Goal: Information Seeking & Learning: Learn about a topic

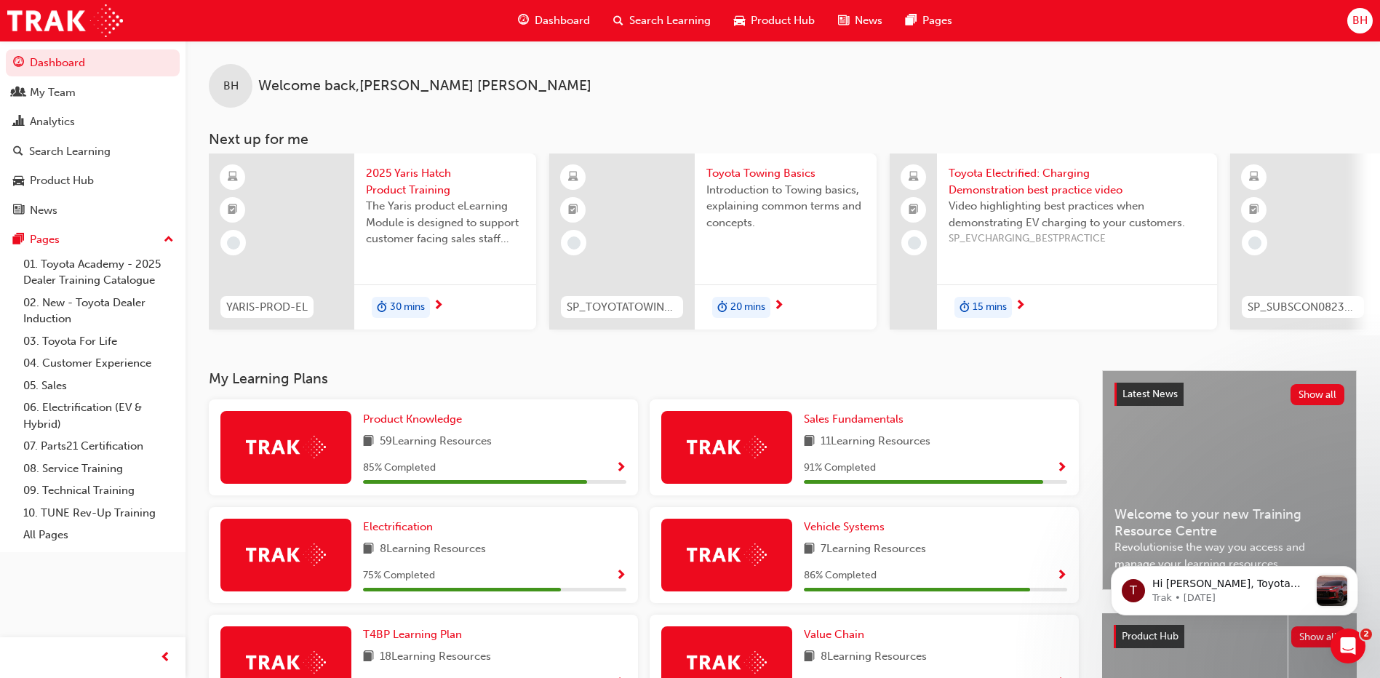
click at [655, 12] on span "Search Learning" at bounding box center [669, 20] width 81 height 17
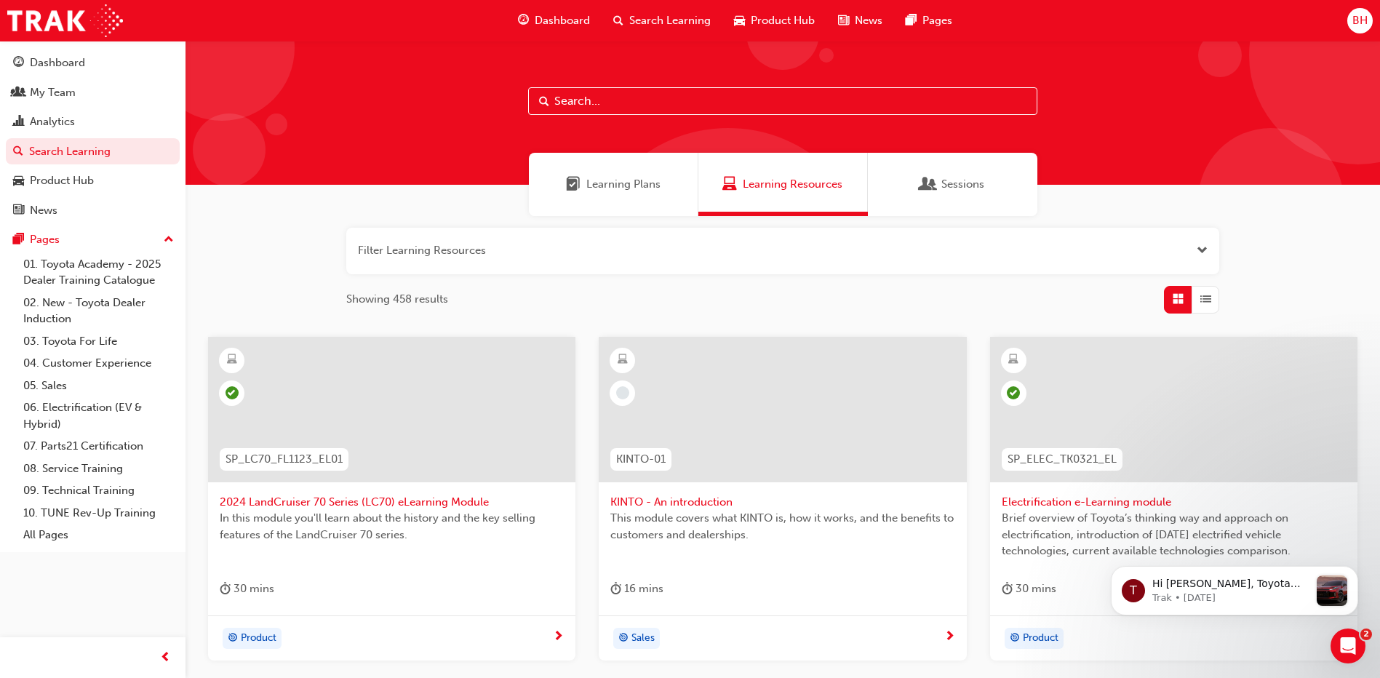
click at [629, 99] on input "text" at bounding box center [782, 101] width 509 height 28
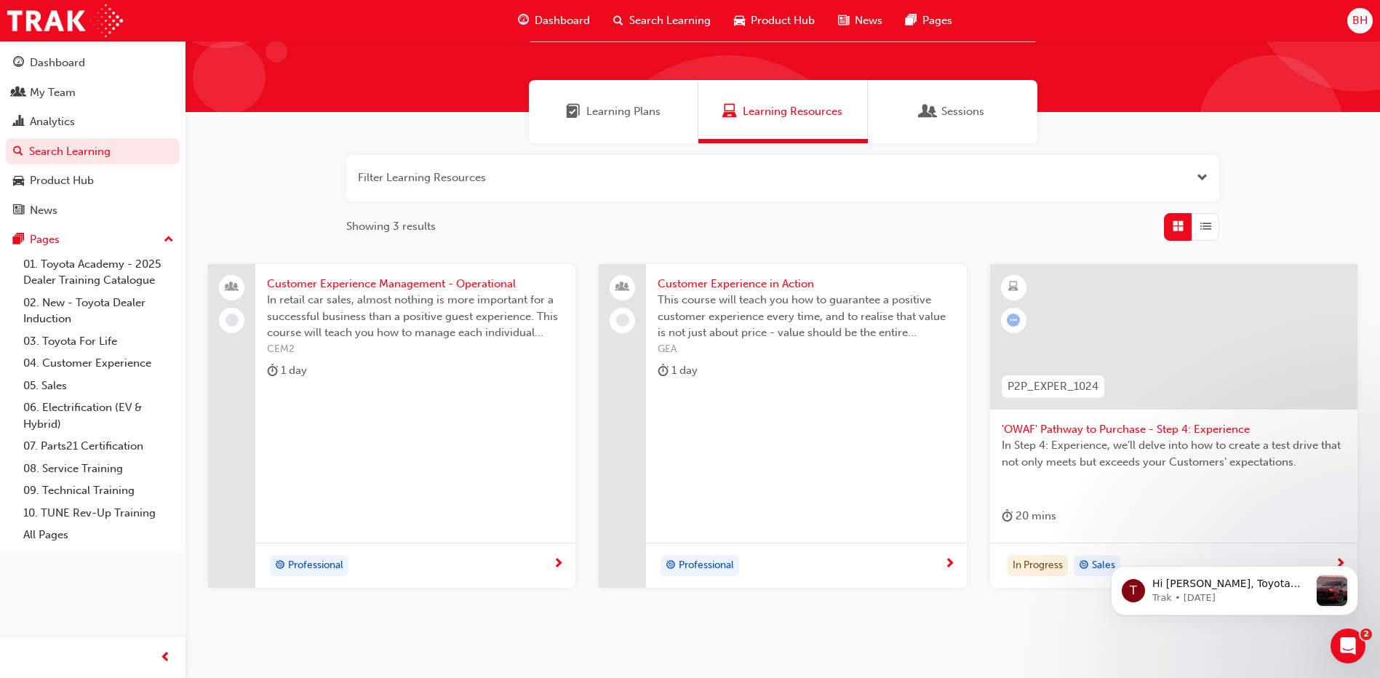
scroll to position [124, 0]
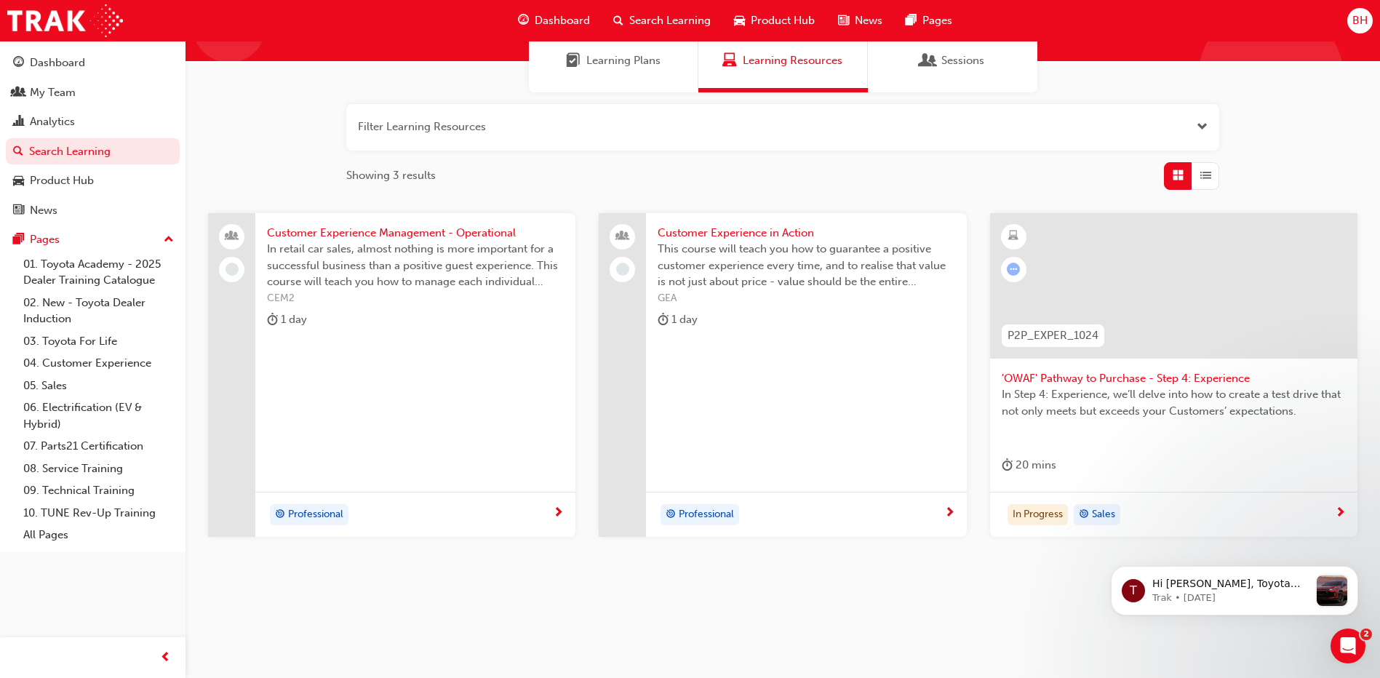
type input "experie"
click at [1068, 383] on span "'OWAF' Pathway to Purchase - Step 4: Experience" at bounding box center [1173, 378] width 344 height 17
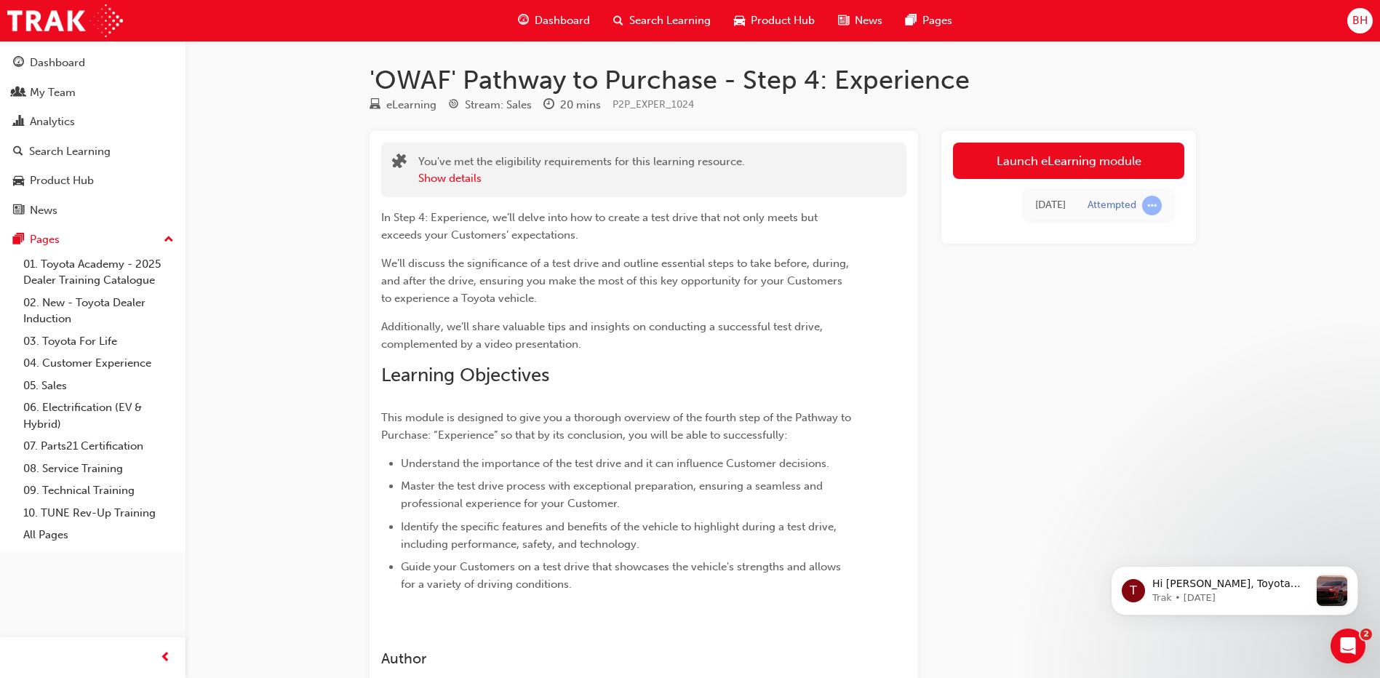
click at [1046, 179] on div "Launch eLearning module Today Attempted" at bounding box center [1068, 187] width 255 height 113
click at [1052, 153] on link "Launch eLearning module" at bounding box center [1068, 161] width 231 height 36
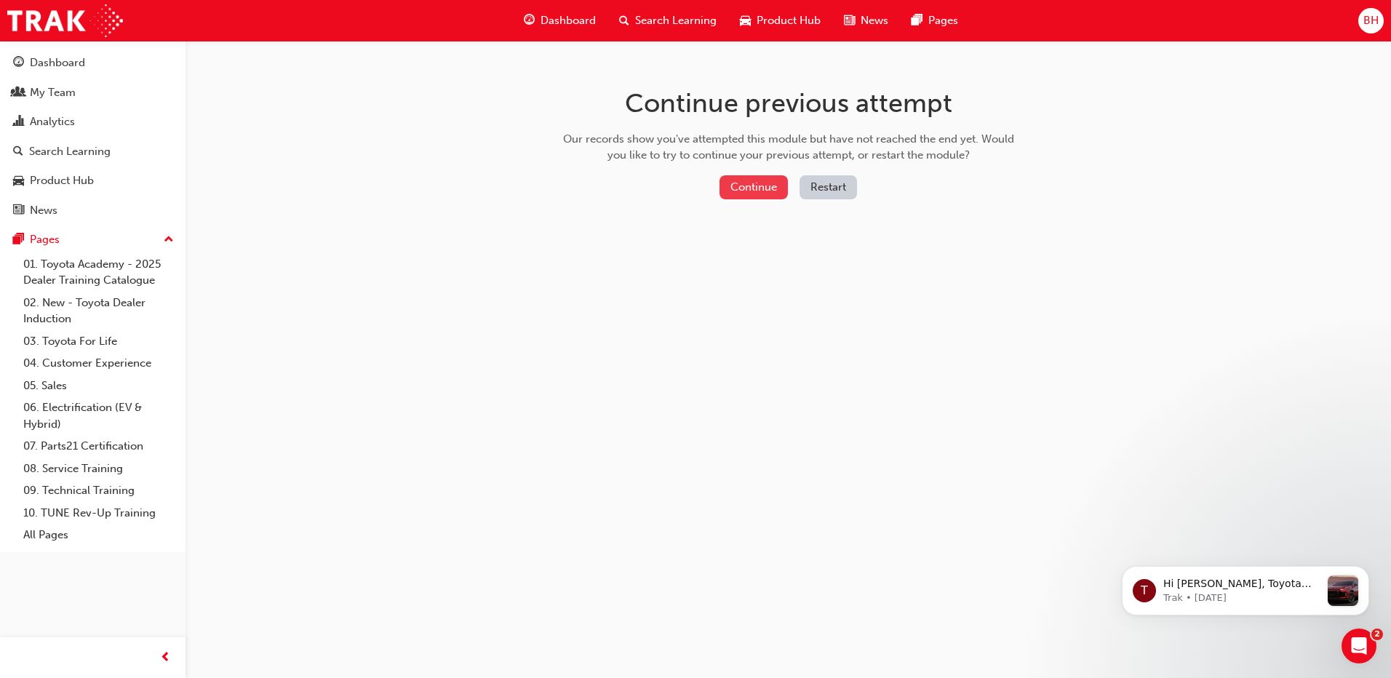
click at [775, 197] on button "Continue" at bounding box center [753, 187] width 68 height 24
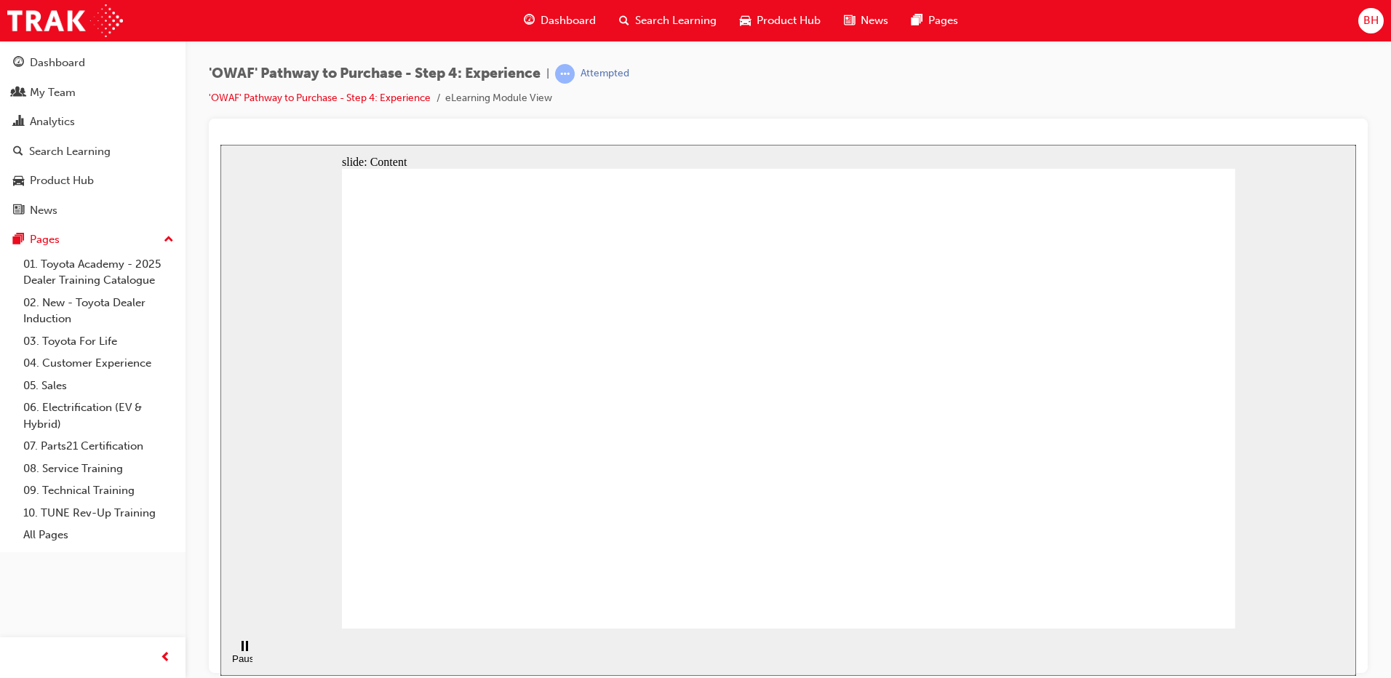
drag, startPoint x: 783, startPoint y: 591, endPoint x: 856, endPoint y: 462, distance: 147.8
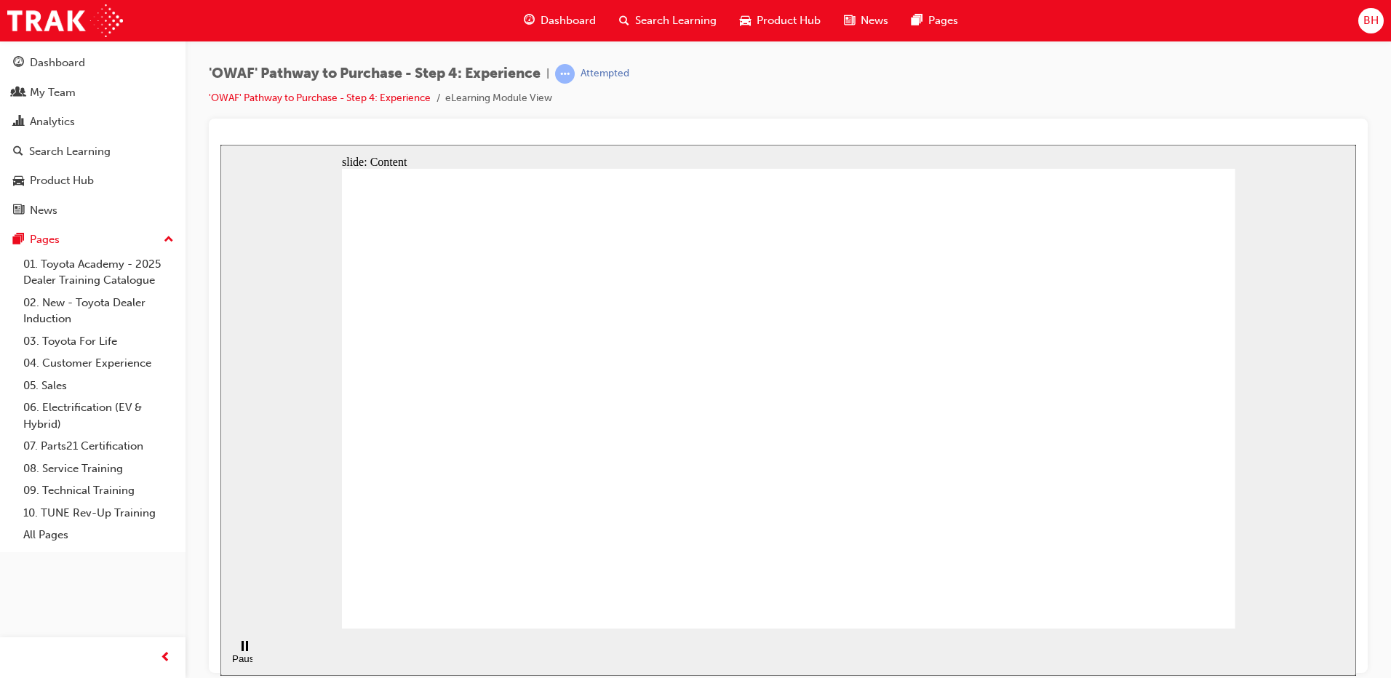
drag, startPoint x: 914, startPoint y: 454, endPoint x: 921, endPoint y: 462, distance: 10.3
